Goal: Information Seeking & Learning: Learn about a topic

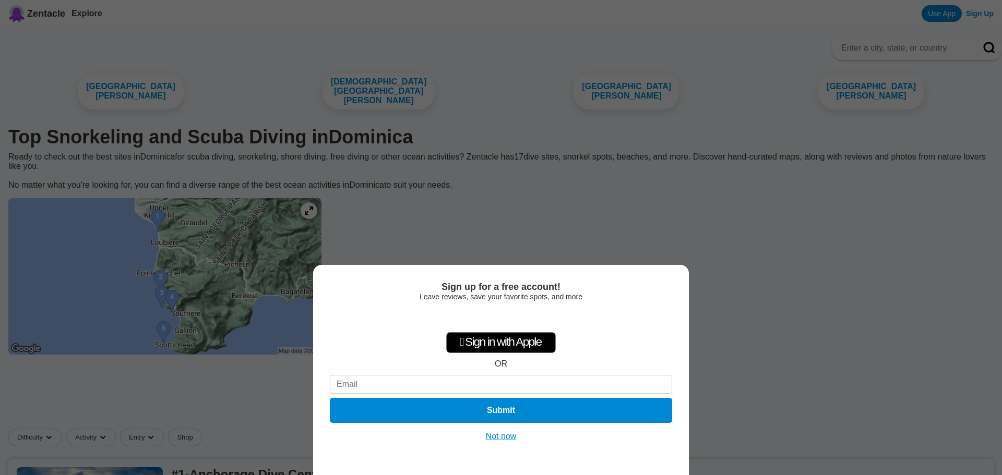
click at [500, 437] on button "Not now" at bounding box center [501, 437] width 37 height 10
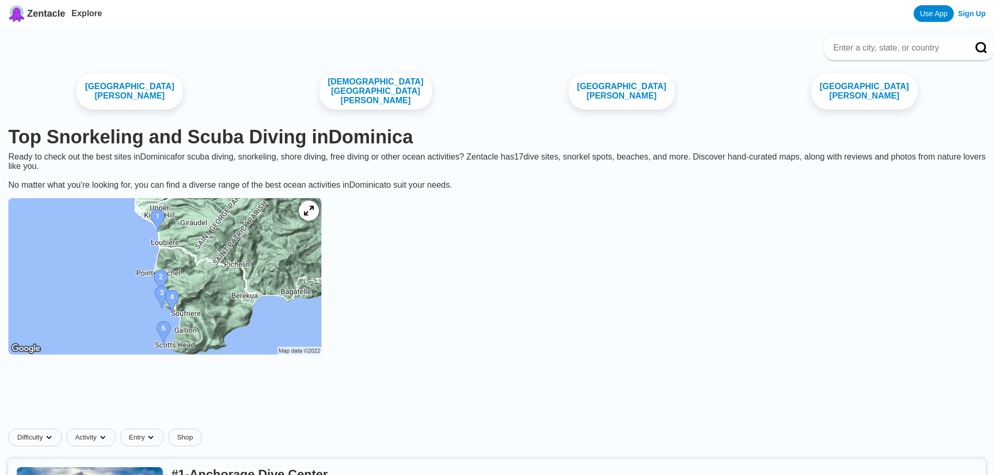
click at [314, 214] on icon at bounding box center [309, 211] width 10 height 10
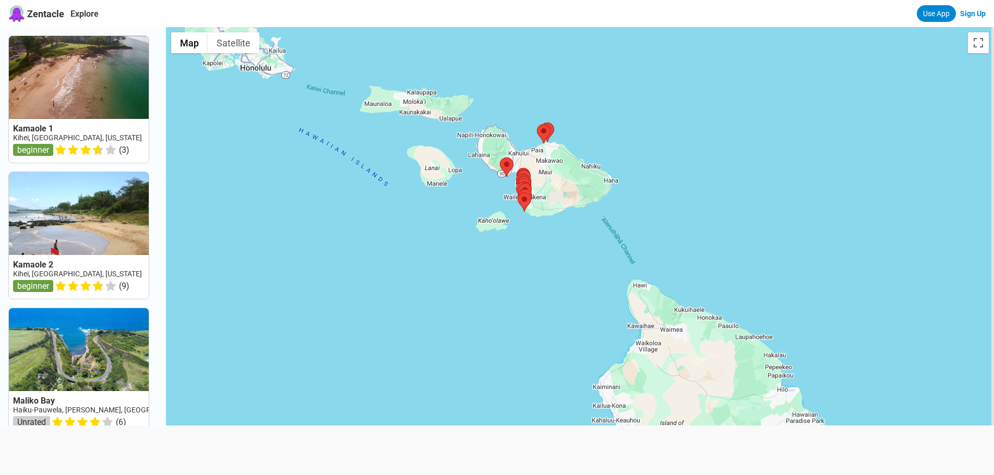
drag, startPoint x: 619, startPoint y: 360, endPoint x: 528, endPoint y: 198, distance: 185.8
click at [528, 198] on div at bounding box center [580, 264] width 828 height 475
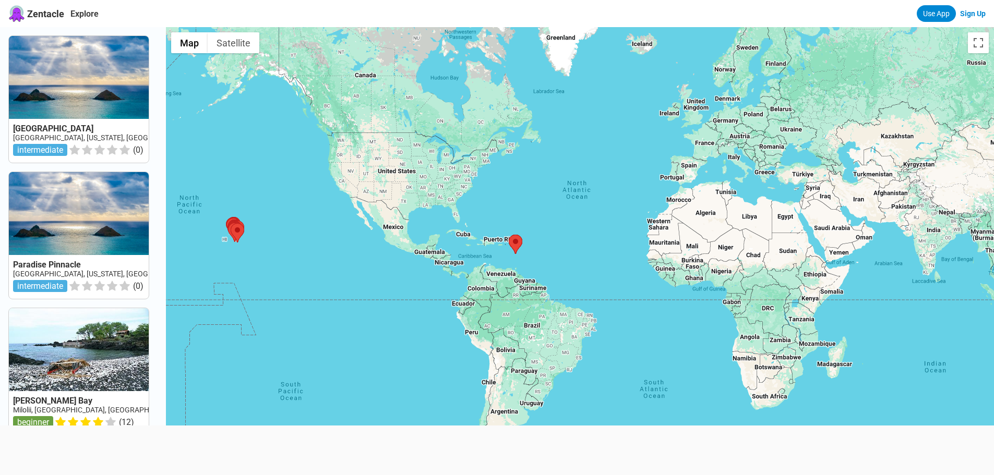
drag, startPoint x: 834, startPoint y: 229, endPoint x: 482, endPoint y: 251, distance: 352.9
click at [482, 251] on div at bounding box center [580, 264] width 828 height 475
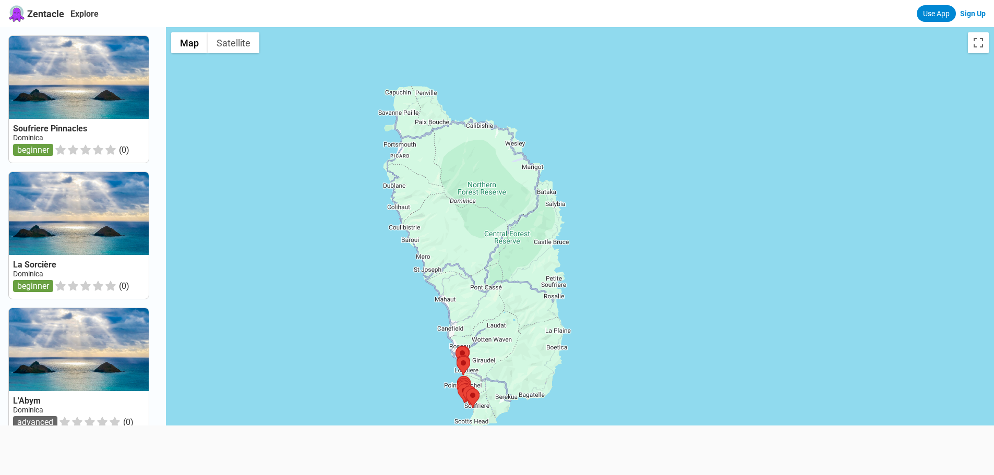
drag, startPoint x: 563, startPoint y: 282, endPoint x: 538, endPoint y: 394, distance: 114.5
click at [538, 394] on div at bounding box center [580, 264] width 828 height 475
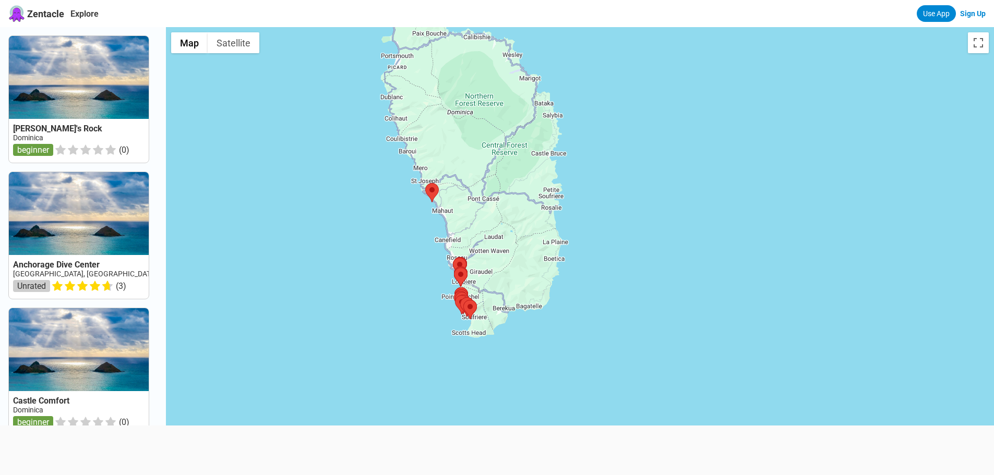
drag, startPoint x: 471, startPoint y: 317, endPoint x: 469, endPoint y: 230, distance: 87.2
click at [469, 230] on div at bounding box center [580, 264] width 828 height 475
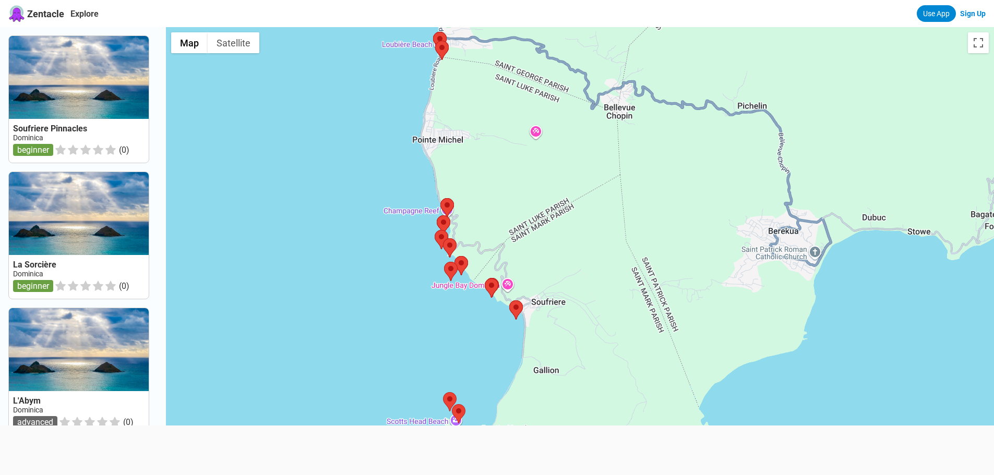
drag, startPoint x: 516, startPoint y: 288, endPoint x: 514, endPoint y: 348, distance: 59.5
click at [514, 348] on div at bounding box center [580, 264] width 828 height 475
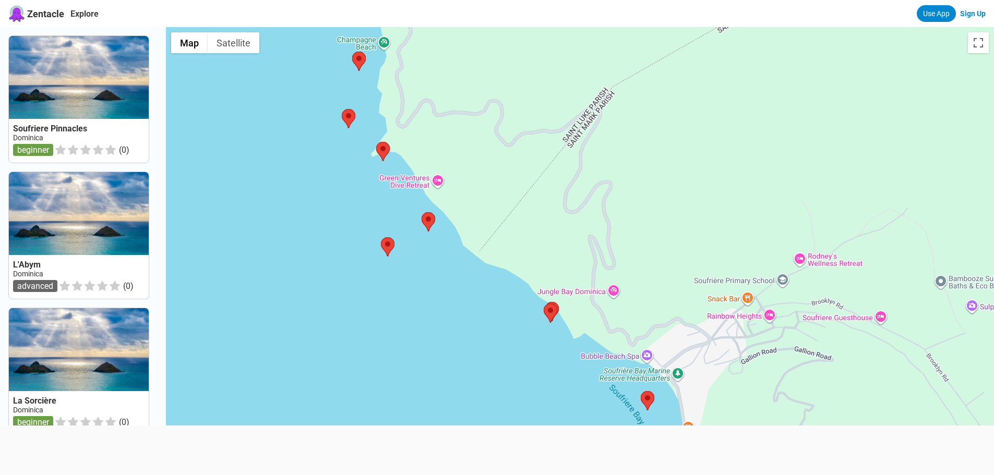
drag, startPoint x: 472, startPoint y: 275, endPoint x: 500, endPoint y: 404, distance: 131.9
click at [500, 404] on div at bounding box center [580, 264] width 828 height 475
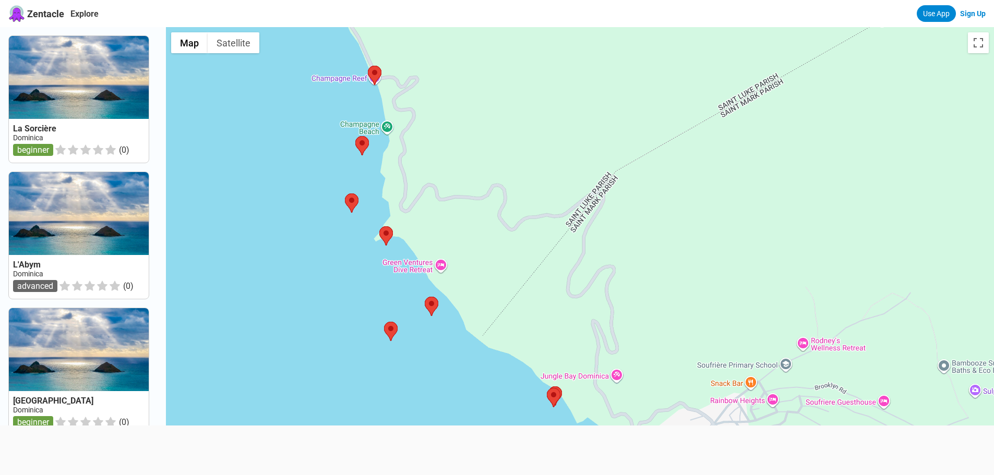
drag, startPoint x: 350, startPoint y: 168, endPoint x: 353, endPoint y: 277, distance: 109.1
click at [353, 277] on div at bounding box center [580, 264] width 828 height 475
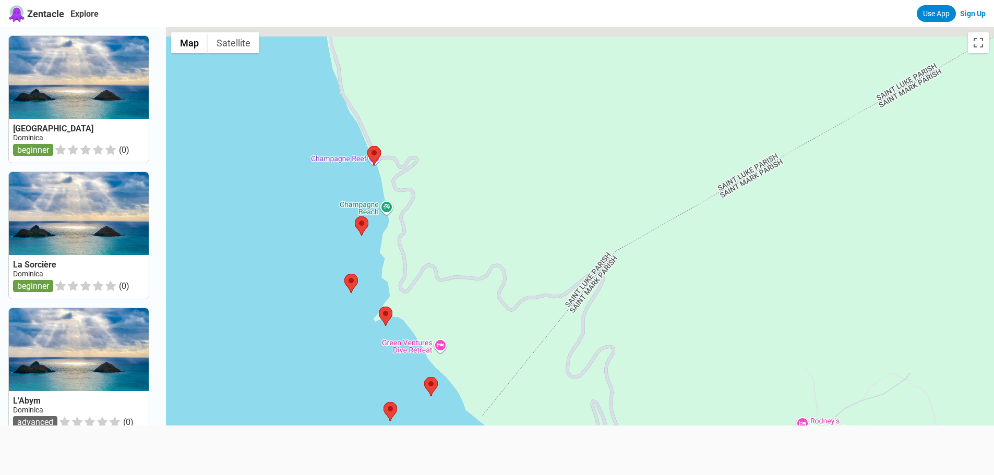
drag, startPoint x: 376, startPoint y: 185, endPoint x: 376, endPoint y: 249, distance: 63.7
click at [376, 249] on div at bounding box center [580, 264] width 828 height 475
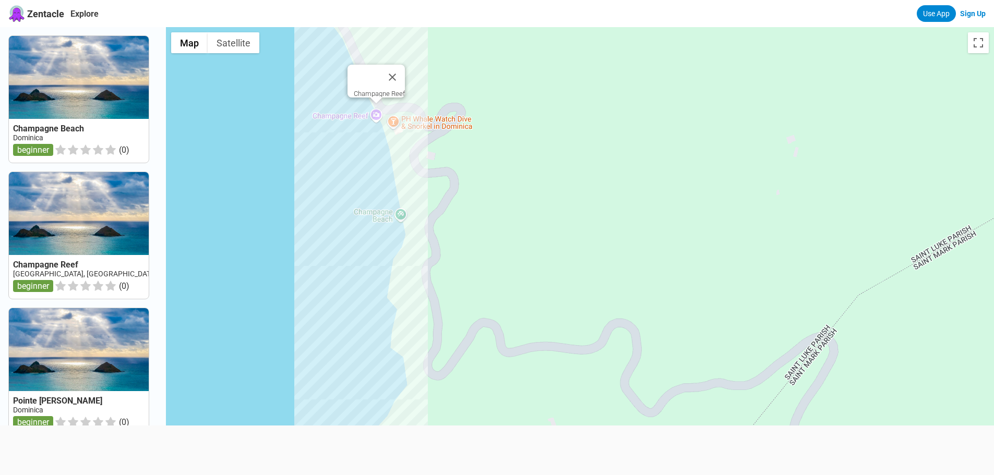
click at [383, 115] on div "Champagne Reef" at bounding box center [580, 264] width 828 height 475
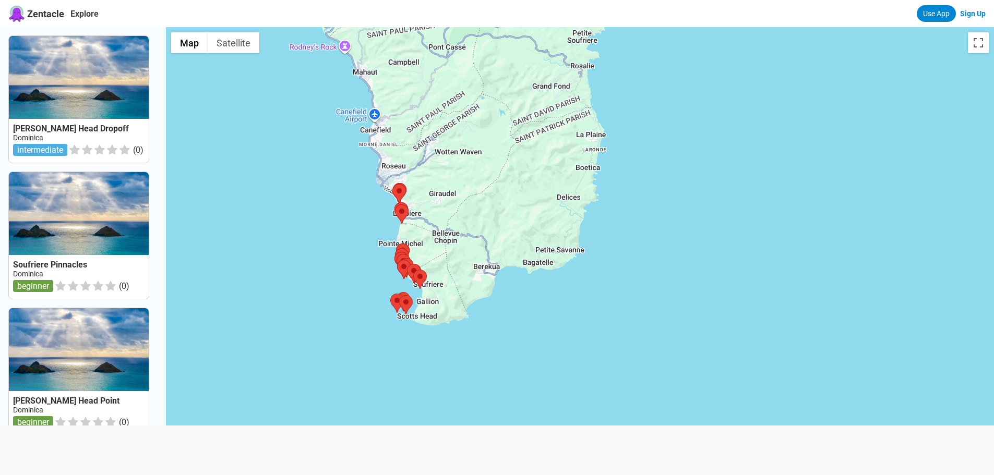
drag, startPoint x: 458, startPoint y: 149, endPoint x: 529, endPoint y: 344, distance: 207.2
click at [529, 344] on div at bounding box center [580, 264] width 828 height 475
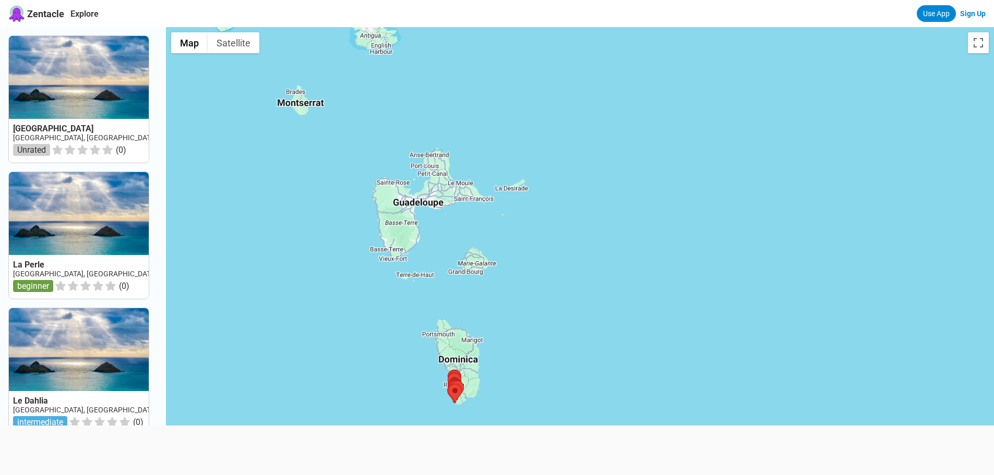
drag, startPoint x: 409, startPoint y: 141, endPoint x: 420, endPoint y: 305, distance: 164.8
click at [420, 305] on div at bounding box center [580, 264] width 828 height 475
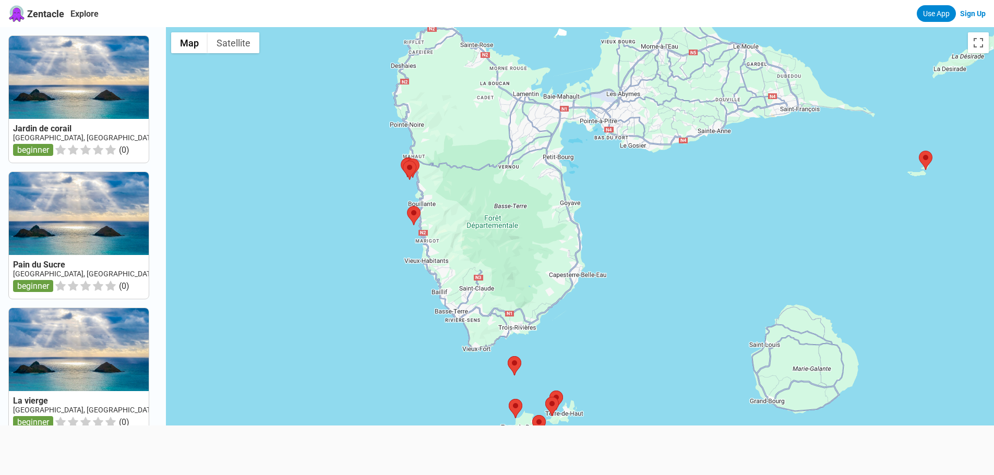
drag, startPoint x: 444, startPoint y: 216, endPoint x: 453, endPoint y: 379, distance: 163.6
click at [453, 379] on div at bounding box center [580, 264] width 828 height 475
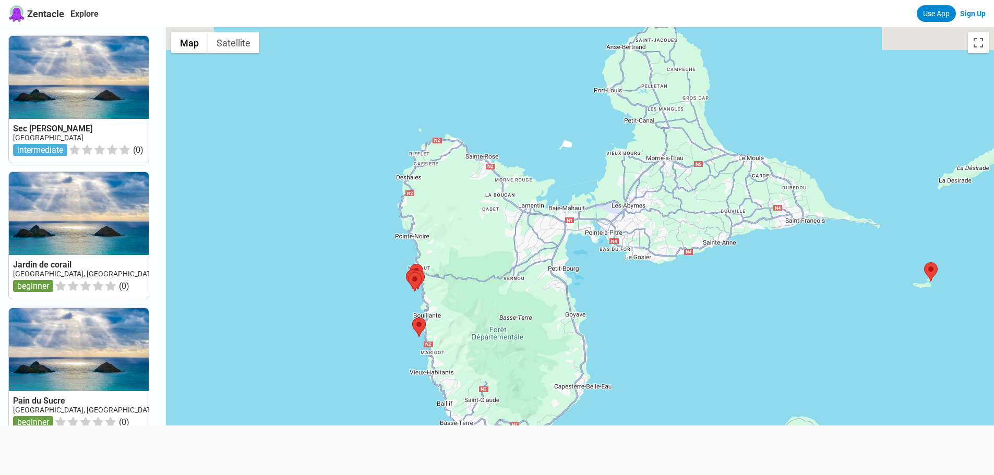
drag, startPoint x: 401, startPoint y: 213, endPoint x: 406, endPoint y: 331, distance: 118.1
click at [406, 331] on div at bounding box center [580, 264] width 828 height 475
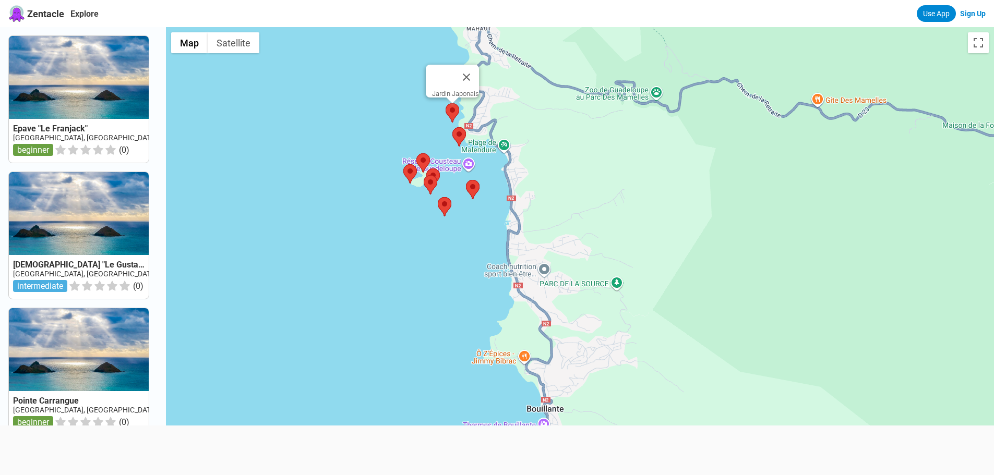
click at [446, 103] on area at bounding box center [446, 103] width 0 height 0
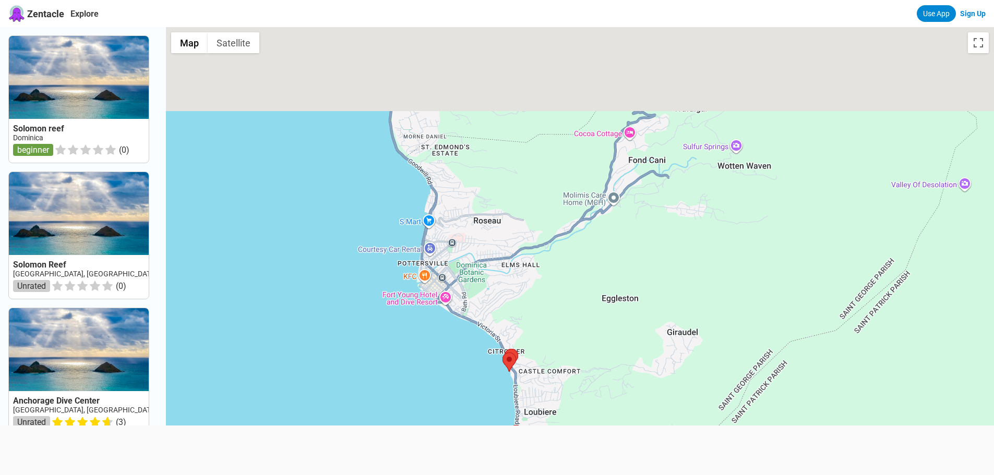
drag, startPoint x: 557, startPoint y: 250, endPoint x: 584, endPoint y: 341, distance: 94.3
click at [584, 341] on div at bounding box center [580, 264] width 828 height 475
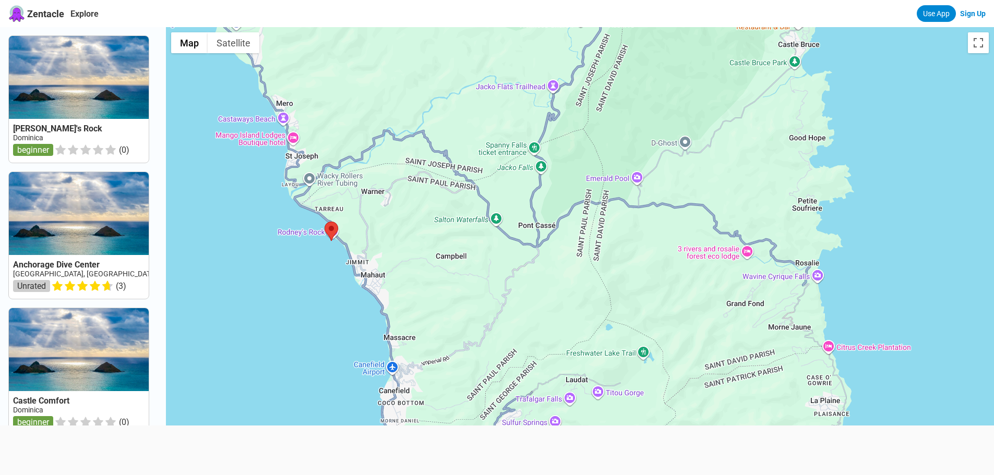
click at [344, 344] on div at bounding box center [580, 264] width 828 height 475
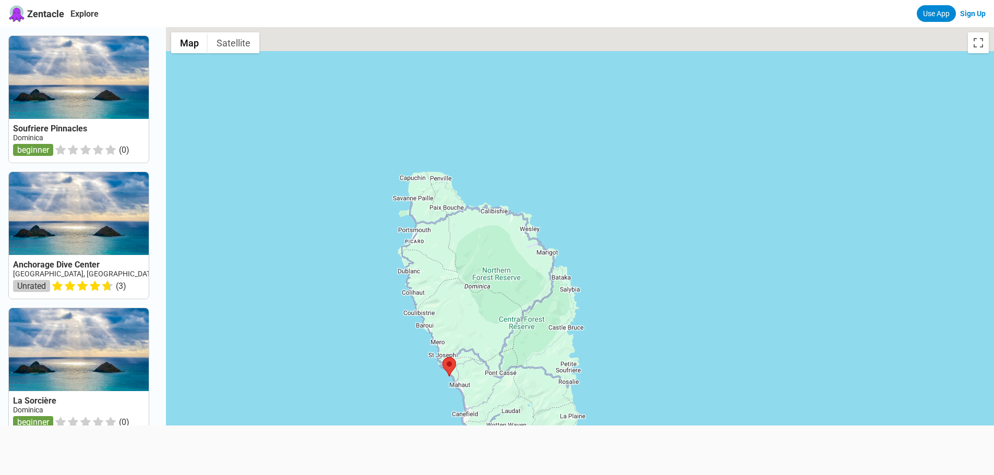
drag, startPoint x: 391, startPoint y: 110, endPoint x: 497, endPoint y: 350, distance: 262.4
click at [497, 350] on div at bounding box center [580, 264] width 828 height 475
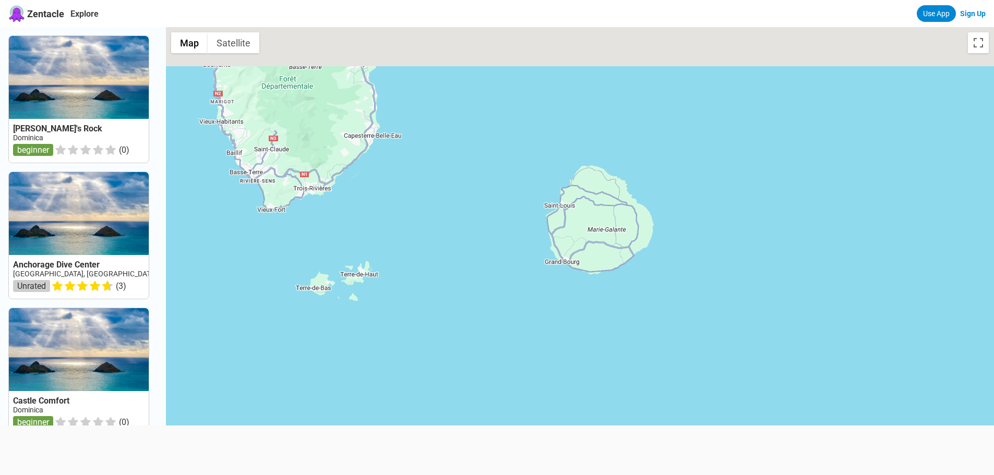
drag, startPoint x: 396, startPoint y: 152, endPoint x: 416, endPoint y: 374, distance: 222.7
click at [413, 376] on div at bounding box center [580, 264] width 828 height 475
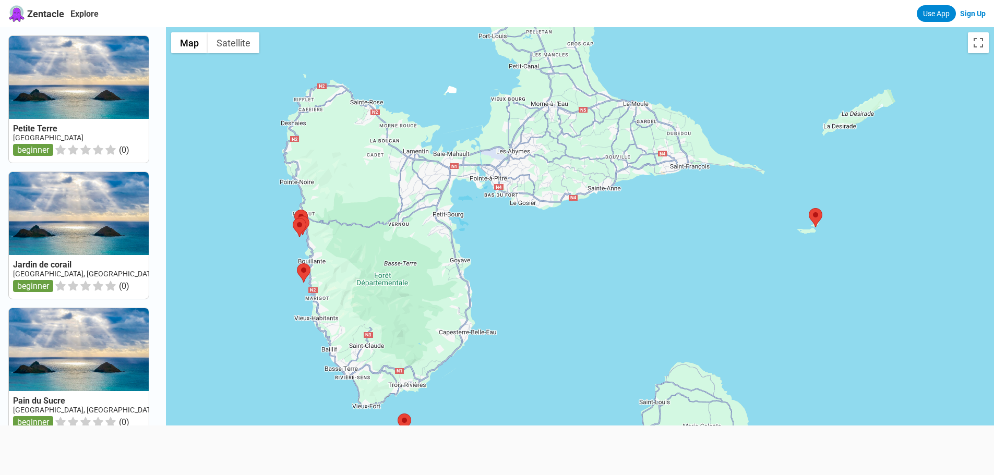
drag, startPoint x: 316, startPoint y: 219, endPoint x: 420, endPoint y: 344, distance: 162.4
click at [420, 344] on div at bounding box center [580, 264] width 828 height 475
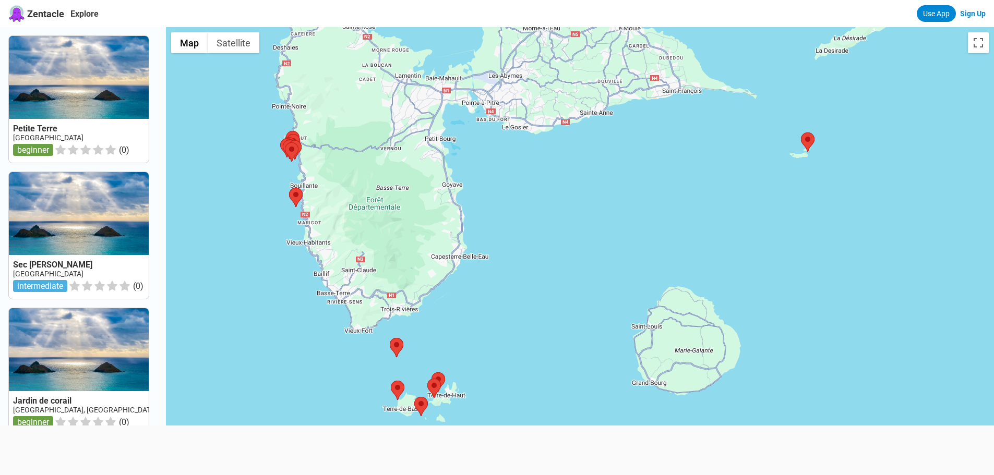
drag, startPoint x: 371, startPoint y: 304, endPoint x: 365, endPoint y: 220, distance: 84.2
click at [365, 220] on div at bounding box center [580, 264] width 828 height 475
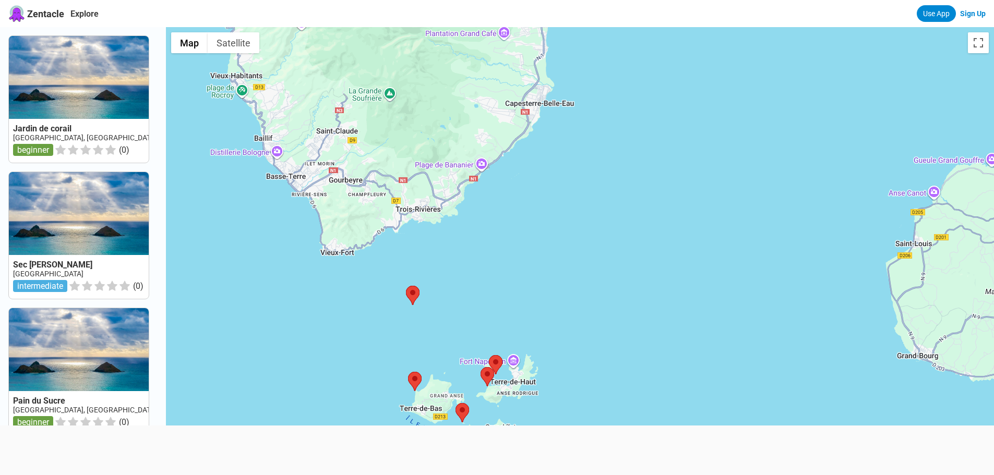
drag, startPoint x: 434, startPoint y: 362, endPoint x: 450, endPoint y: 293, distance: 70.4
click at [450, 293] on div at bounding box center [580, 264] width 828 height 475
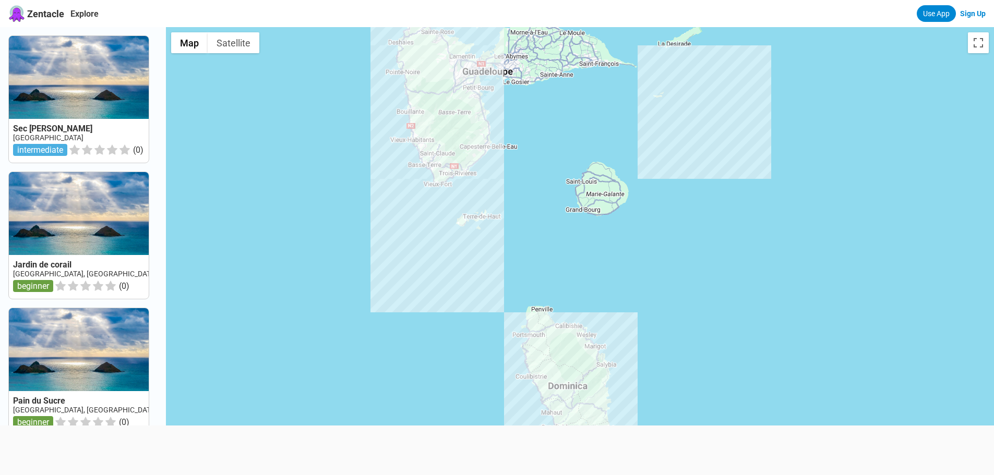
drag, startPoint x: 622, startPoint y: 372, endPoint x: 572, endPoint y: 208, distance: 171.2
click at [574, 210] on div at bounding box center [580, 264] width 828 height 475
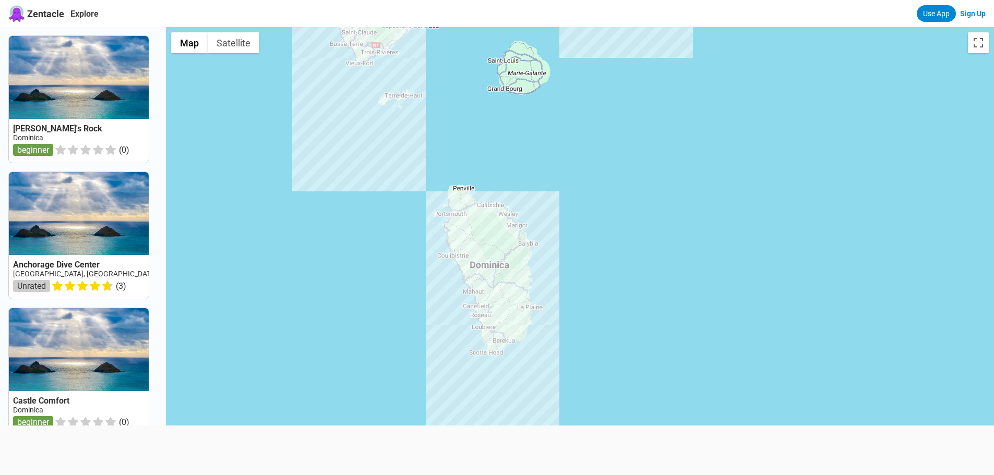
drag, startPoint x: 667, startPoint y: 325, endPoint x: 613, endPoint y: 240, distance: 100.5
click at [613, 240] on div at bounding box center [580, 264] width 828 height 475
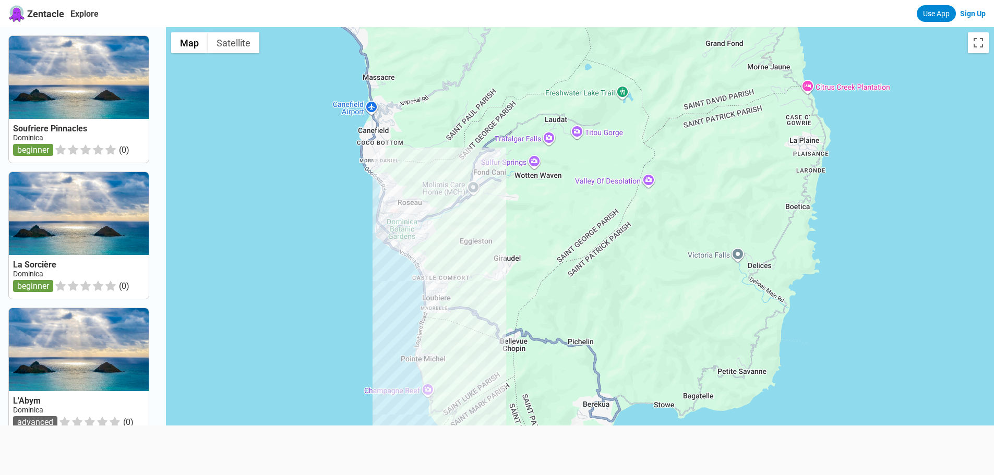
drag, startPoint x: 531, startPoint y: 293, endPoint x: 574, endPoint y: 389, distance: 105.3
click at [574, 389] on div at bounding box center [580, 264] width 828 height 475
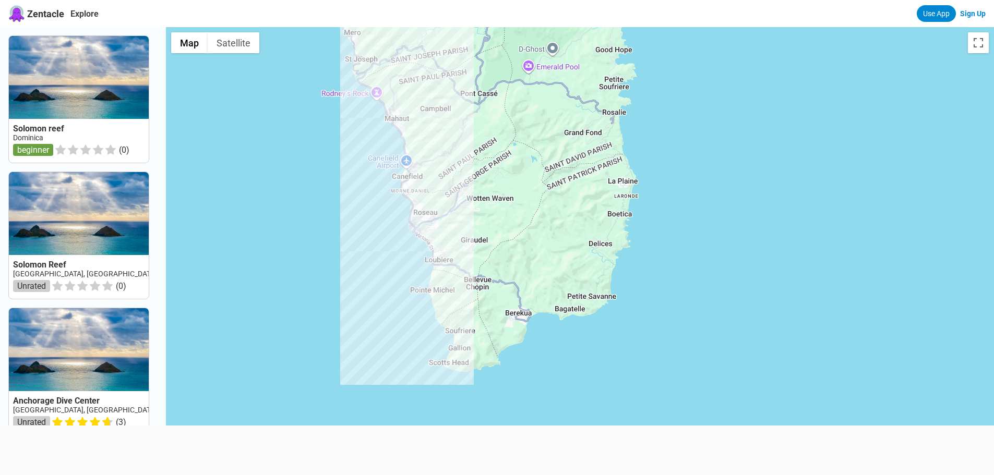
drag, startPoint x: 533, startPoint y: 141, endPoint x: 490, endPoint y: 148, distance: 43.8
click at [490, 148] on div at bounding box center [580, 264] width 828 height 475
